Goal: Information Seeking & Learning: Understand process/instructions

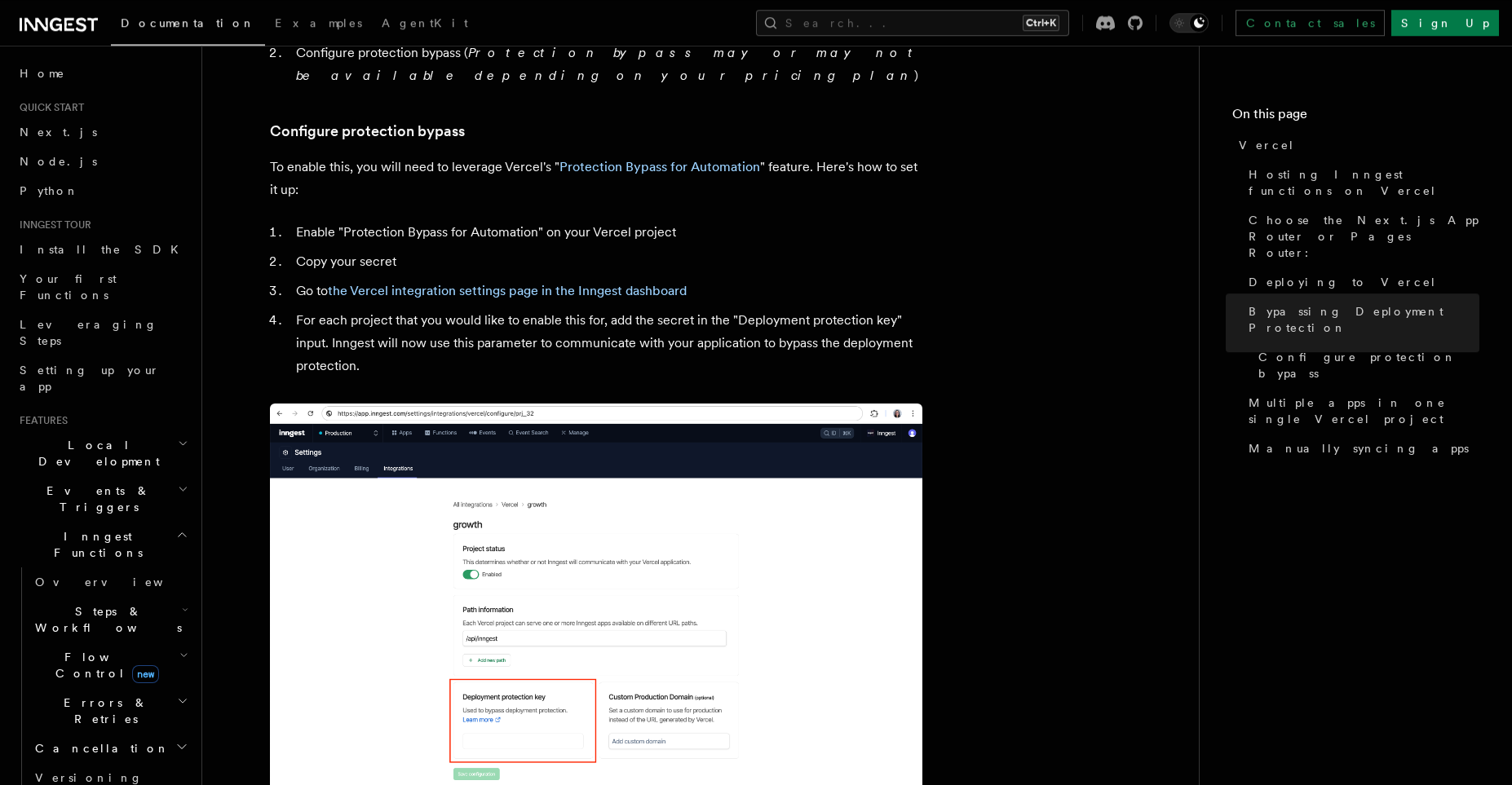
scroll to position [1425, 0]
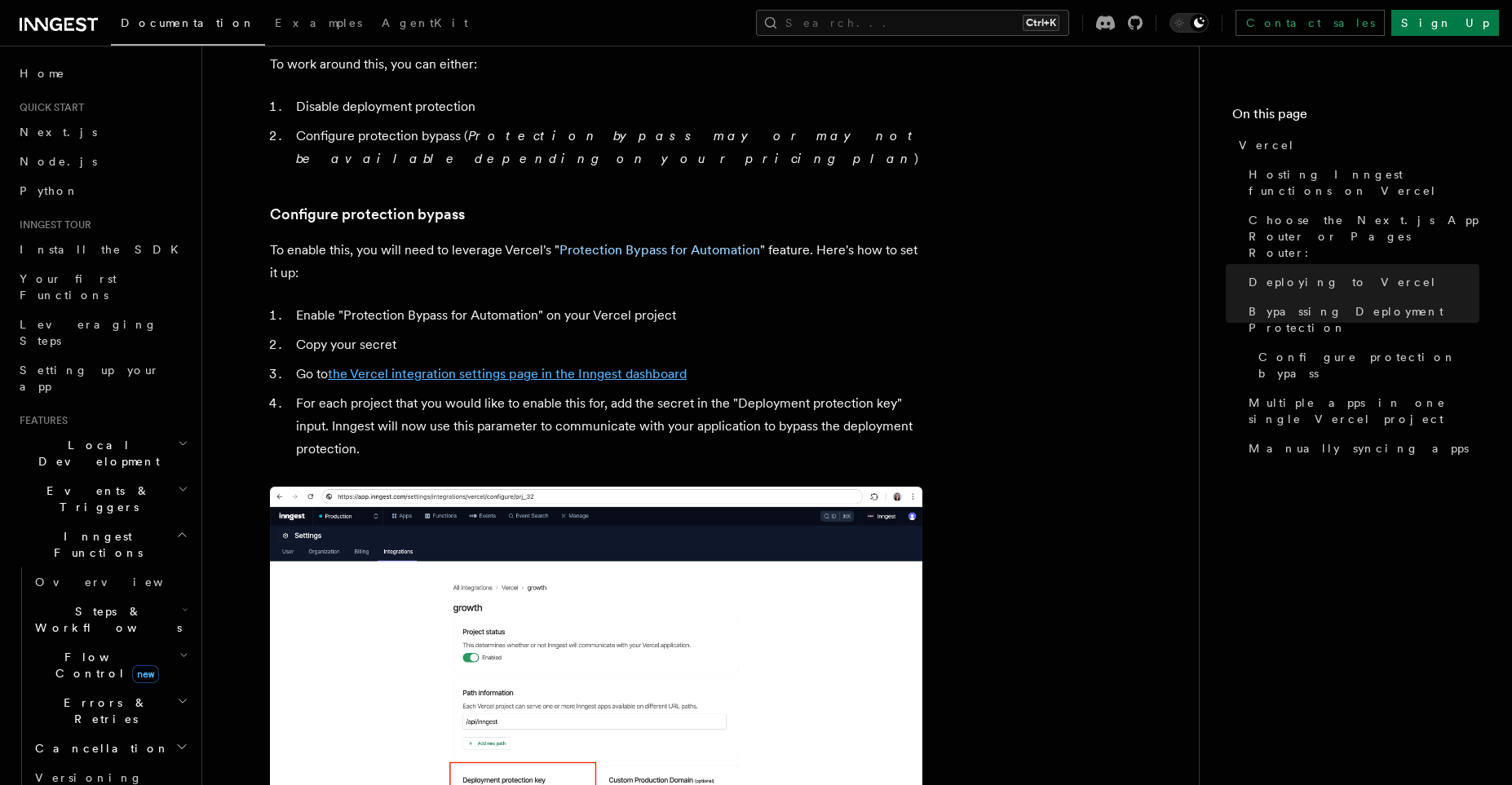
click at [535, 366] on link "the Vercel integration settings page in the Inngest dashboard" at bounding box center [506, 373] width 359 height 16
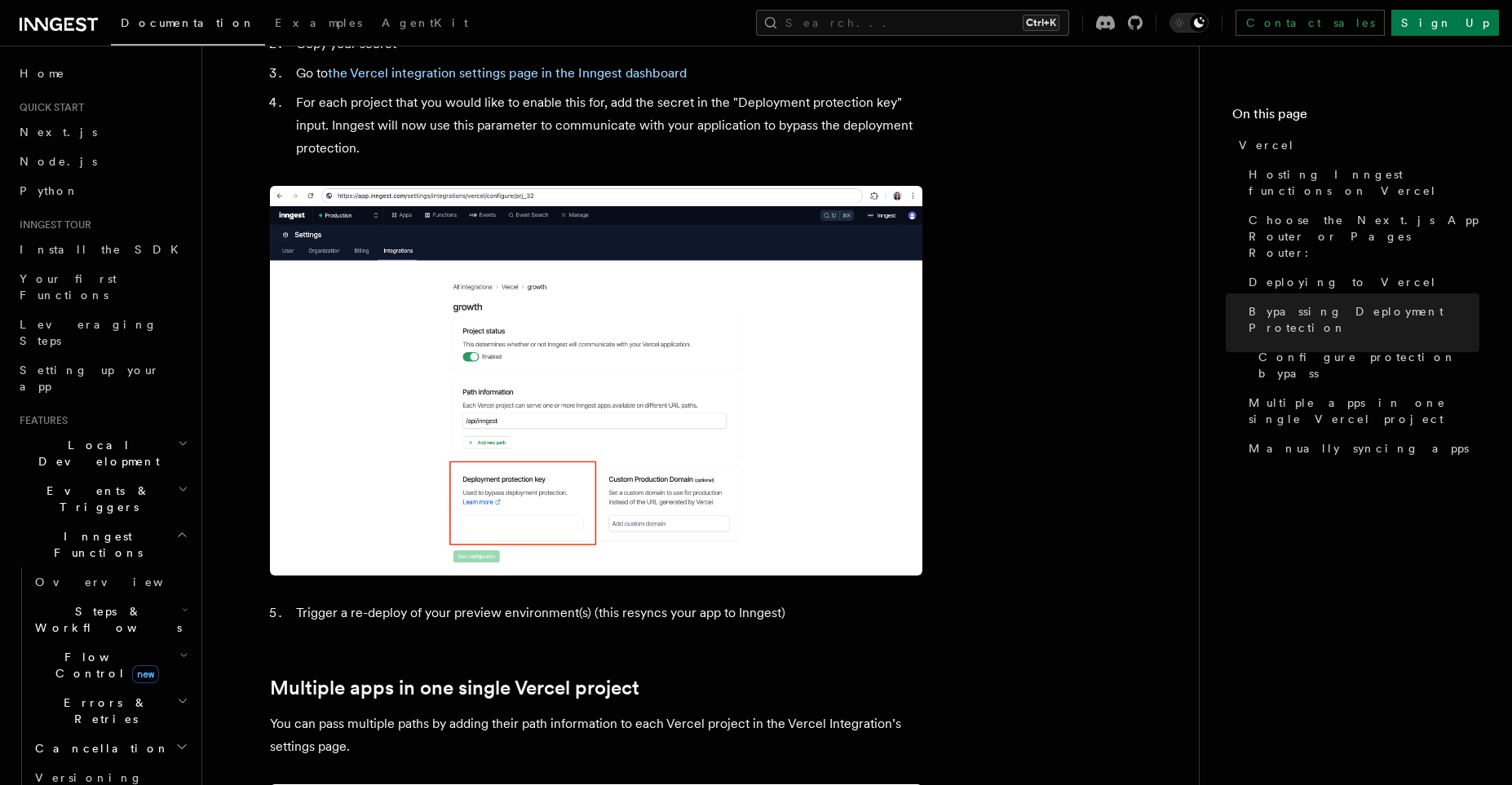
scroll to position [1655, 0]
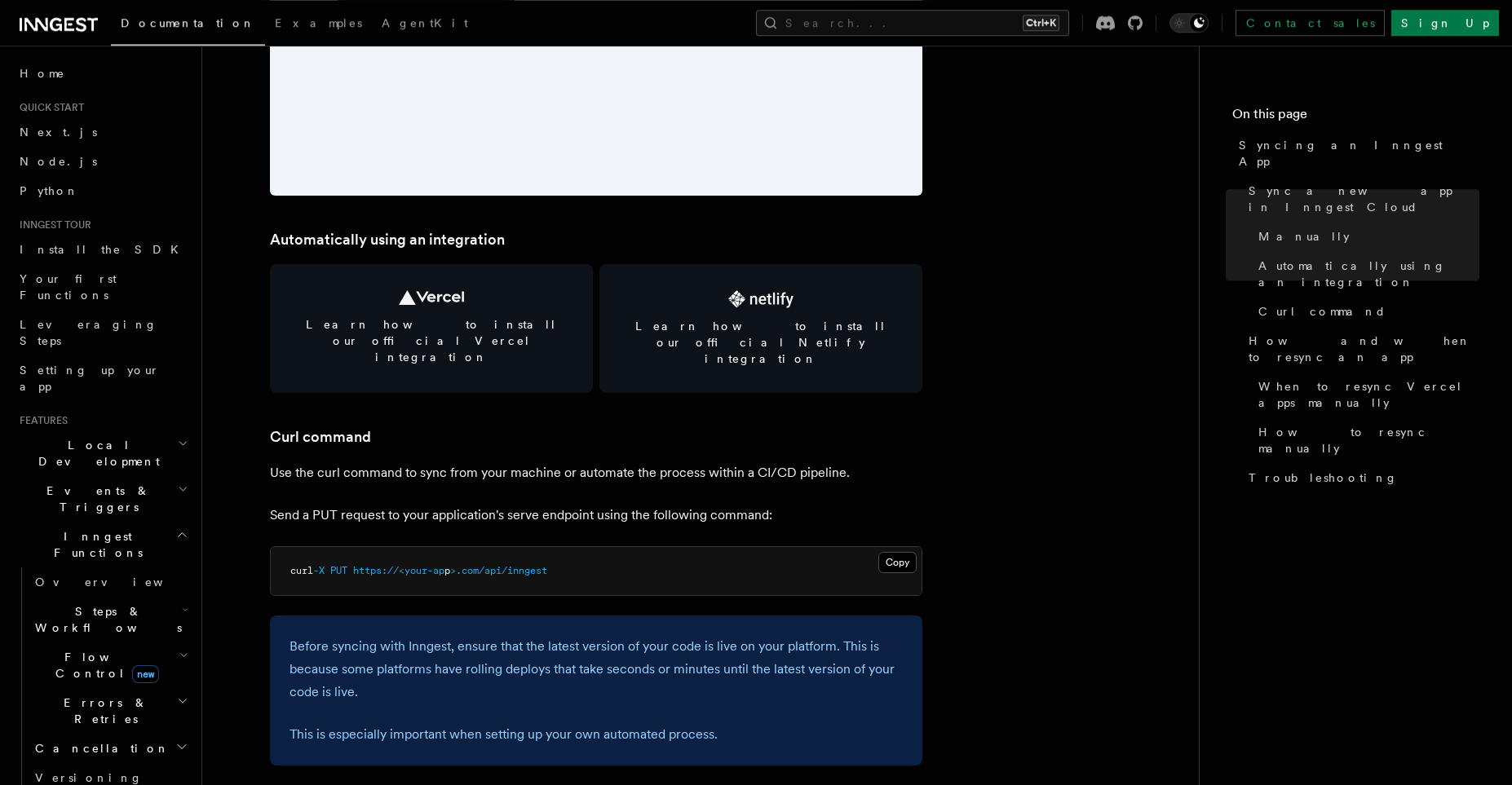
scroll to position [2138, 0]
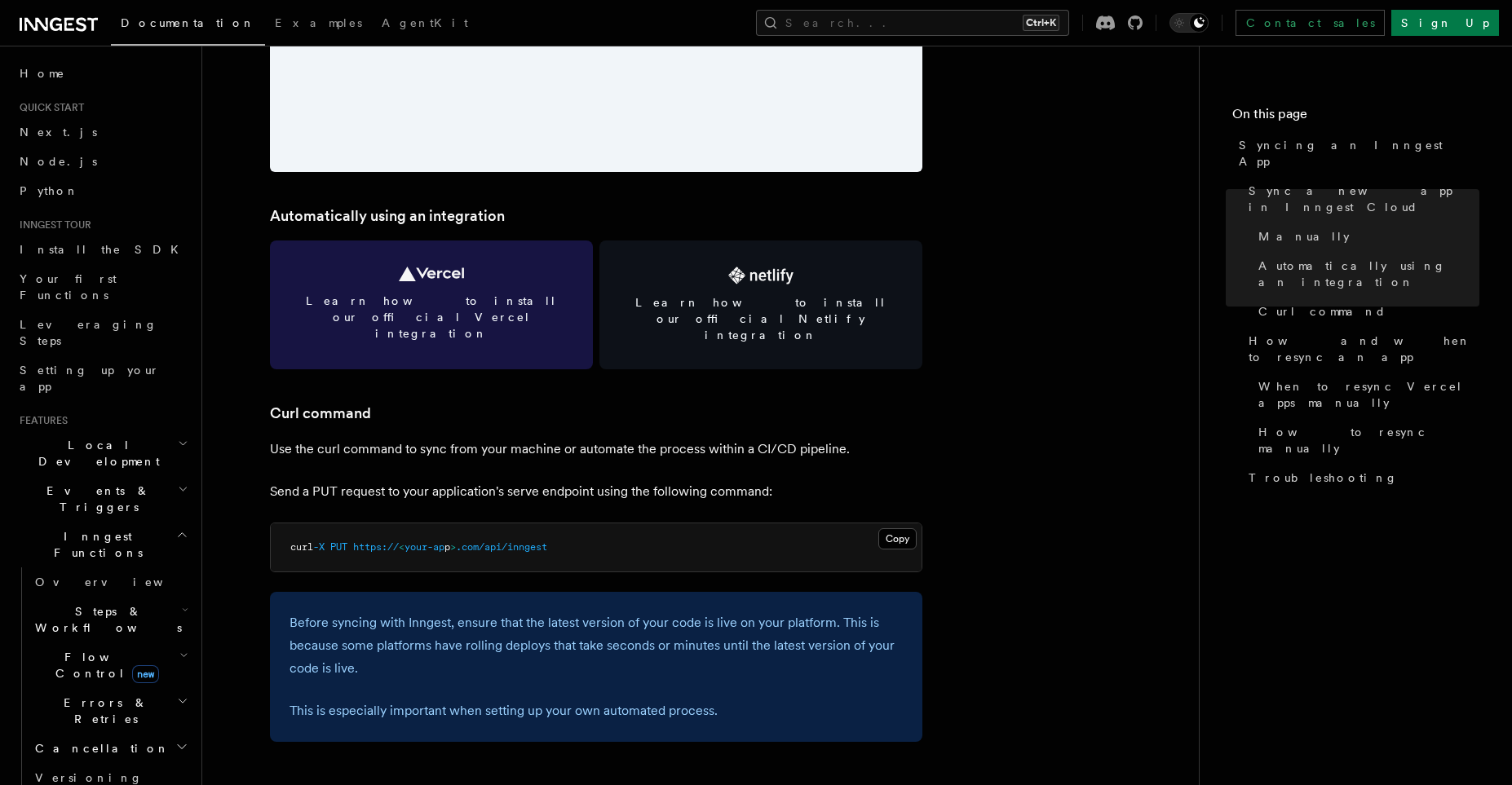
click at [429, 275] on icon at bounding box center [431, 274] width 65 height 15
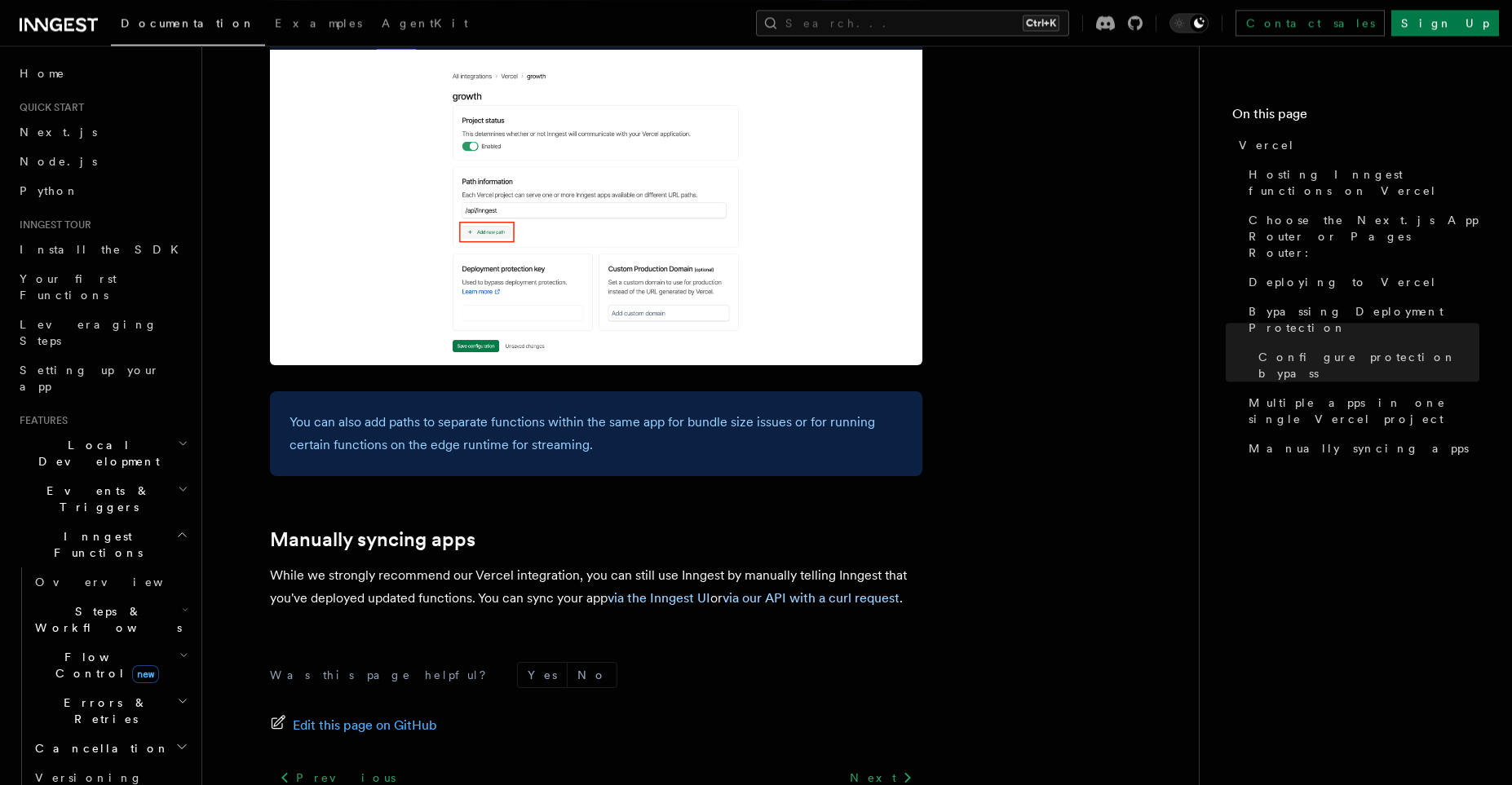
scroll to position [2662, 0]
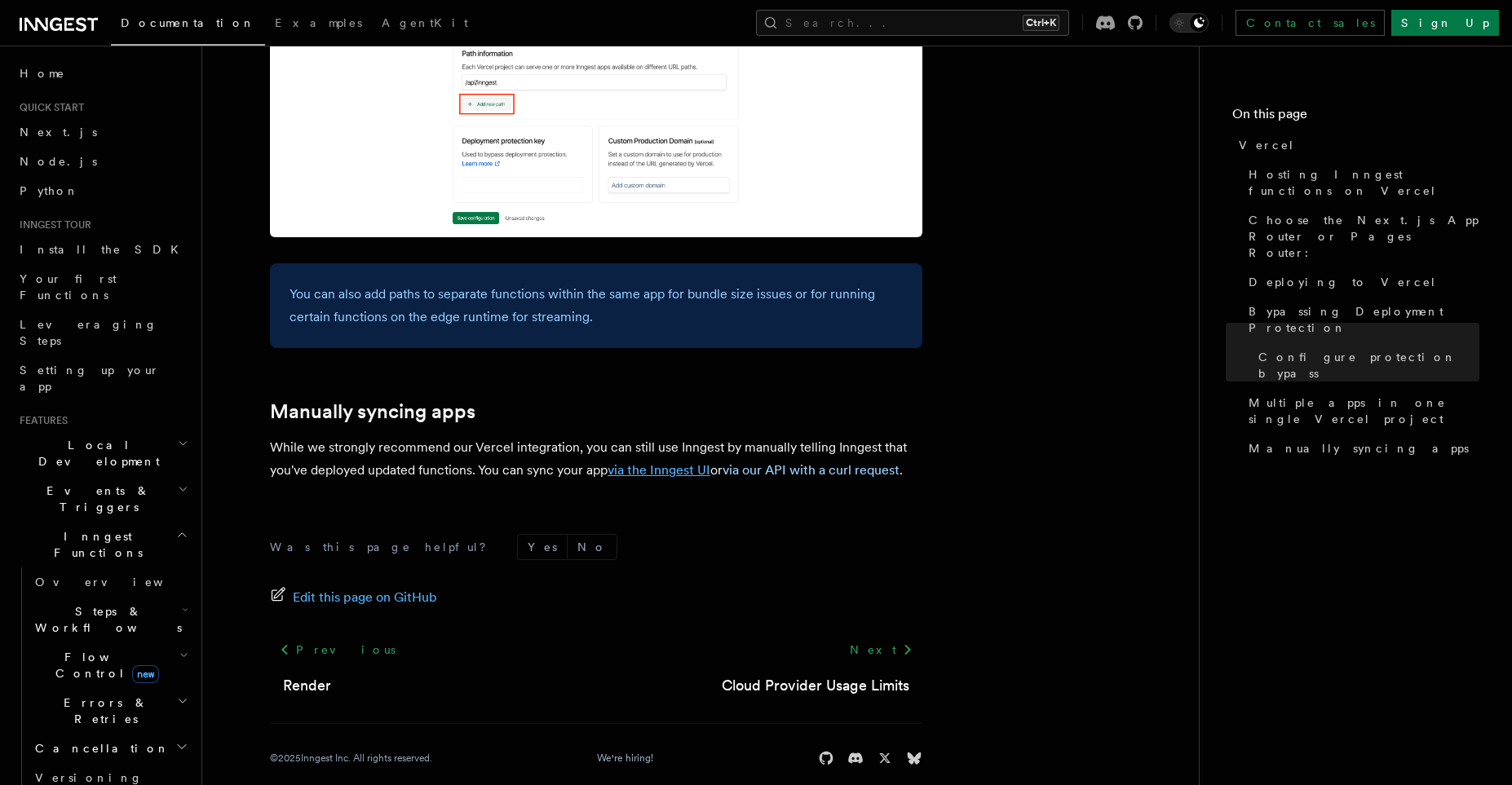
click at [644, 462] on link "via the Inngest UI" at bounding box center [659, 470] width 103 height 16
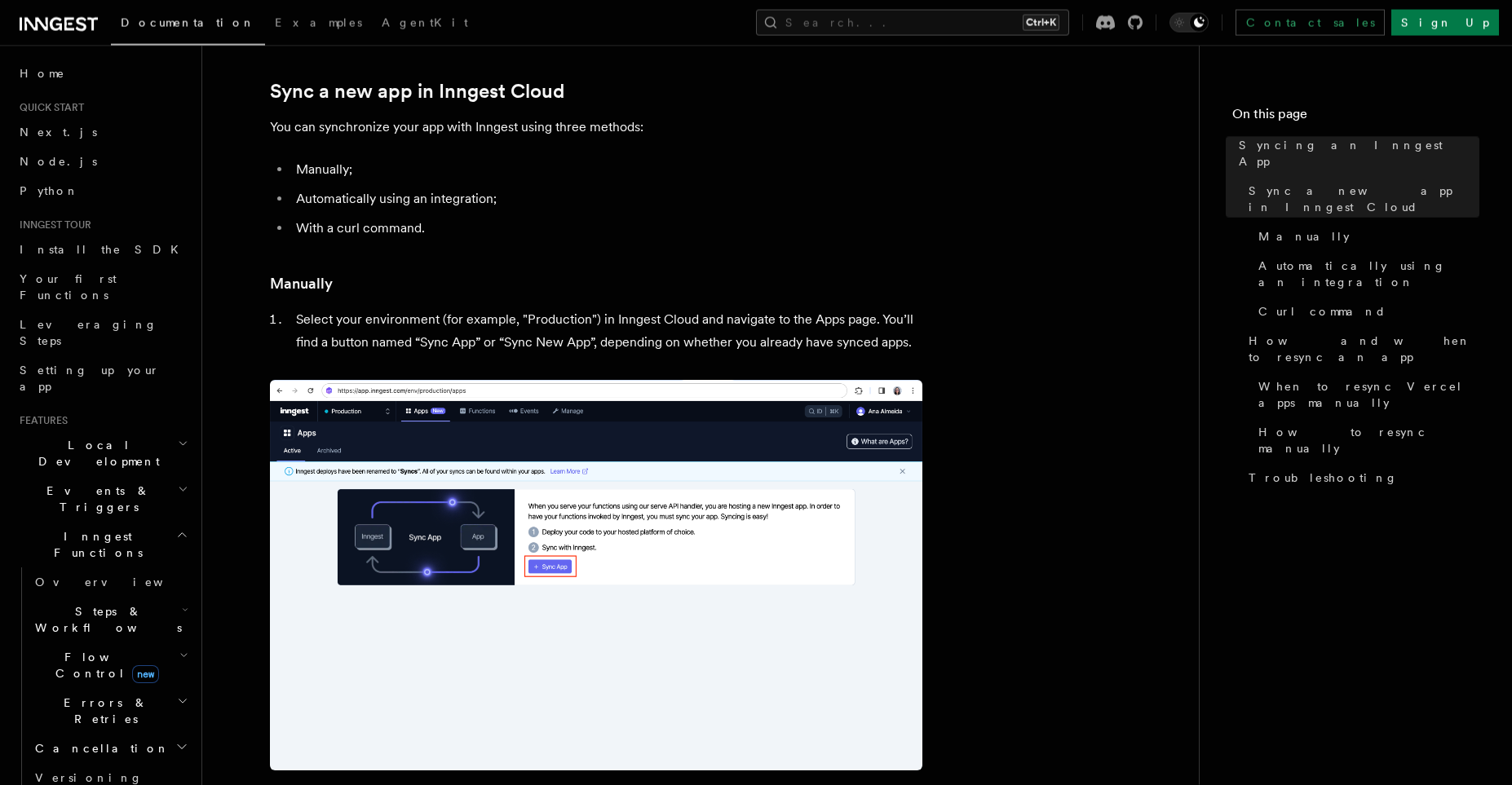
scroll to position [170, 0]
